Goal: Check status: Check status

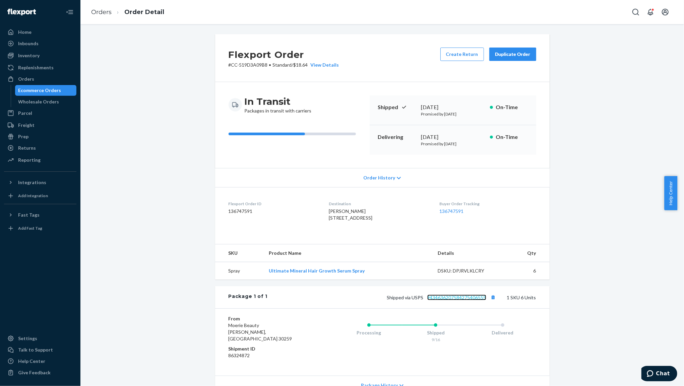
scroll to position [59, 0]
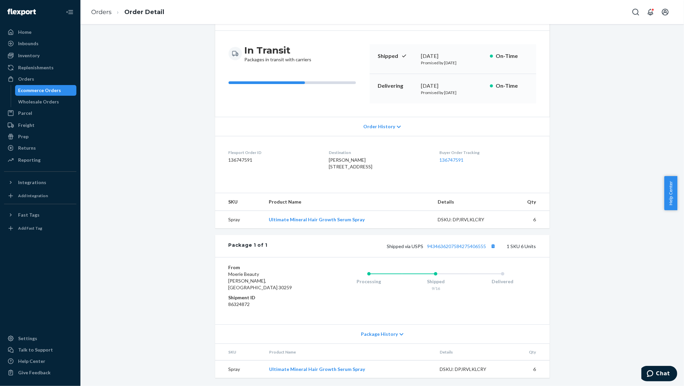
click at [41, 87] on div "Ecommerce Orders" at bounding box center [39, 90] width 43 height 7
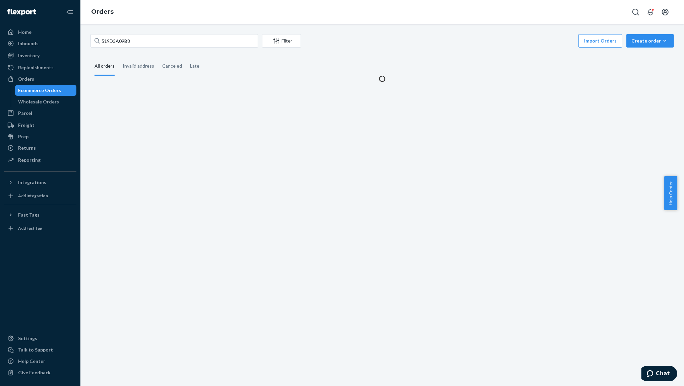
click at [41, 87] on div "Ecommerce Orders" at bounding box center [39, 90] width 43 height 7
click at [126, 43] on input "519D3A09B8" at bounding box center [174, 40] width 168 height 13
click at [126, 42] on input "519D3A09B8" at bounding box center [174, 40] width 168 height 13
paste input "[PERSON_NAME]"
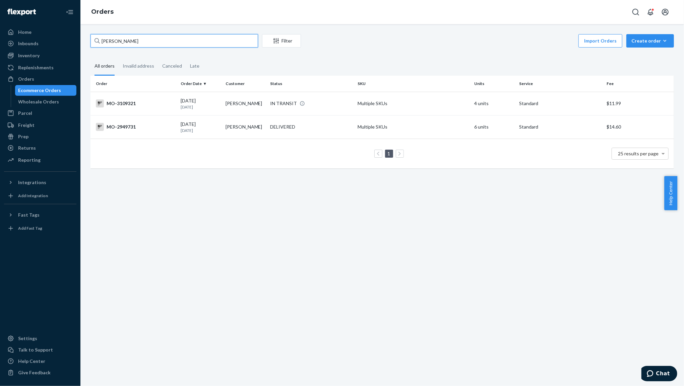
type input "[PERSON_NAME]"
click at [167, 103] on div "MO-3109321" at bounding box center [135, 104] width 79 height 8
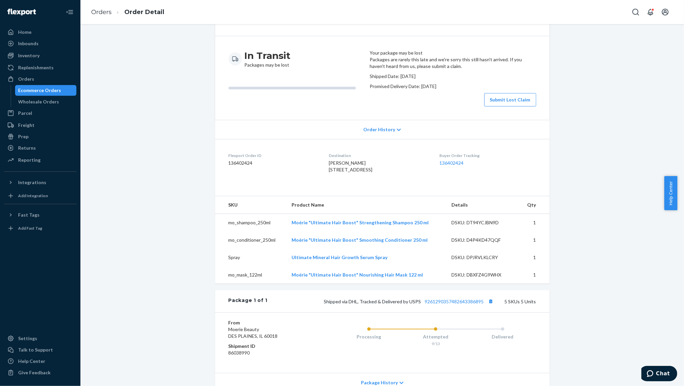
scroll to position [89, 0]
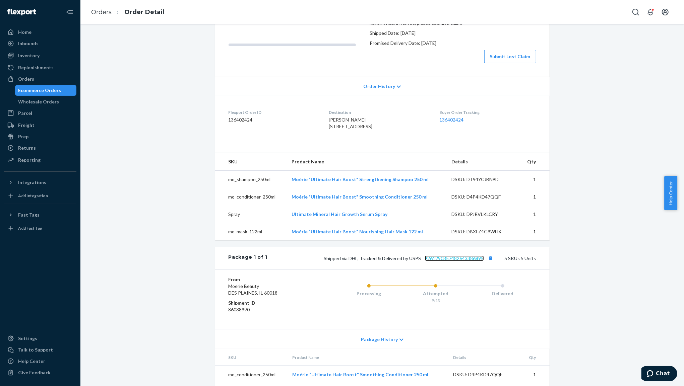
click at [443, 261] on link "9261290357482643386895" at bounding box center [454, 259] width 59 height 6
